Goal: Task Accomplishment & Management: Use online tool/utility

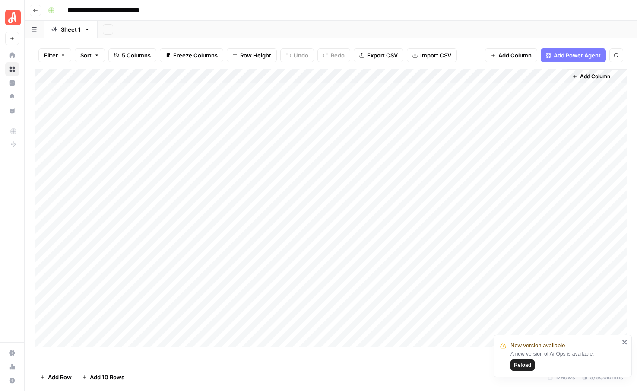
click at [527, 367] on span "Reload" at bounding box center [522, 365] width 17 height 8
click at [403, 193] on div "Add Column" at bounding box center [330, 208] width 591 height 278
